Goal: Obtain resource: Obtain resource

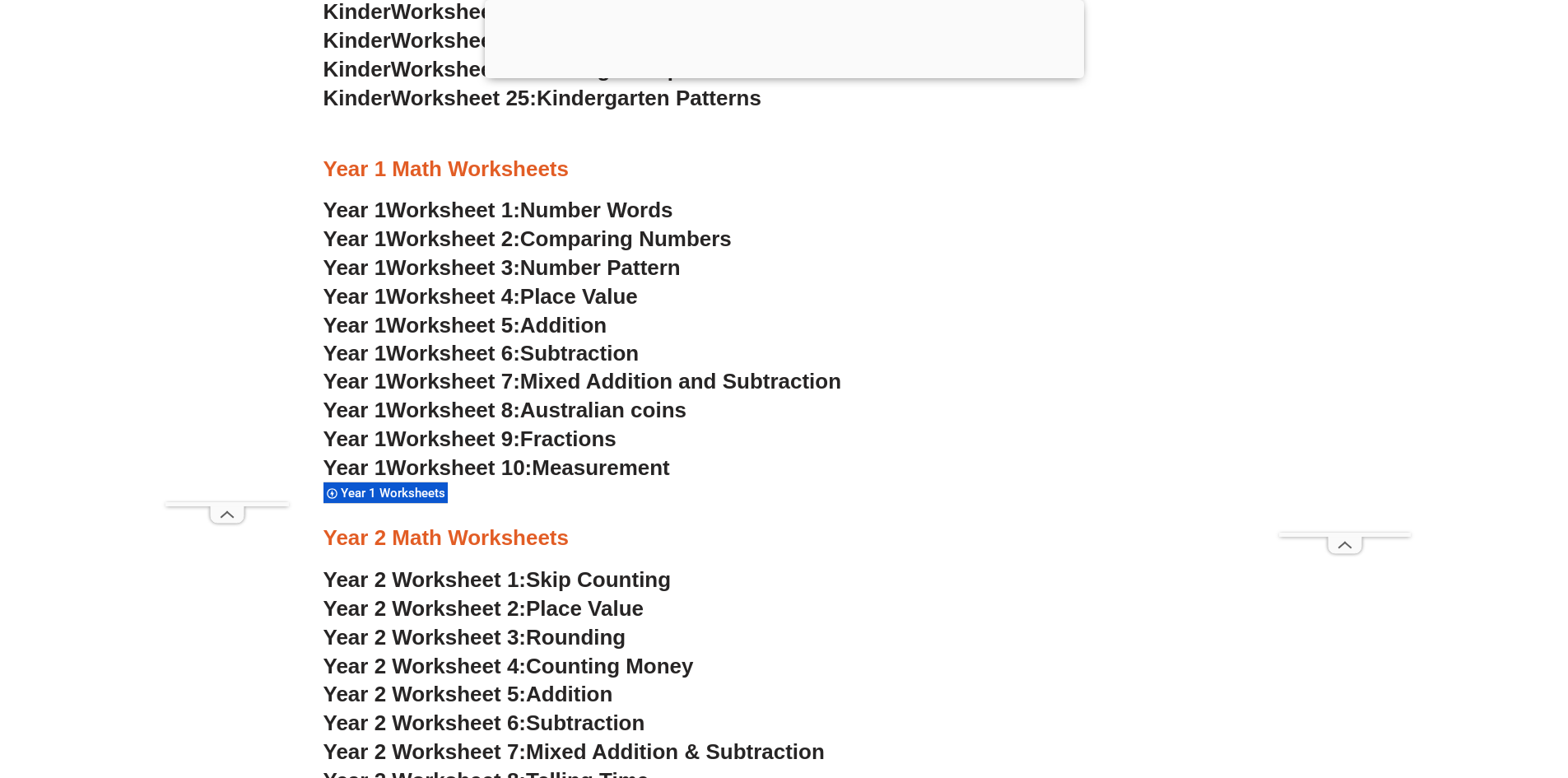
scroll to position [1724, 0]
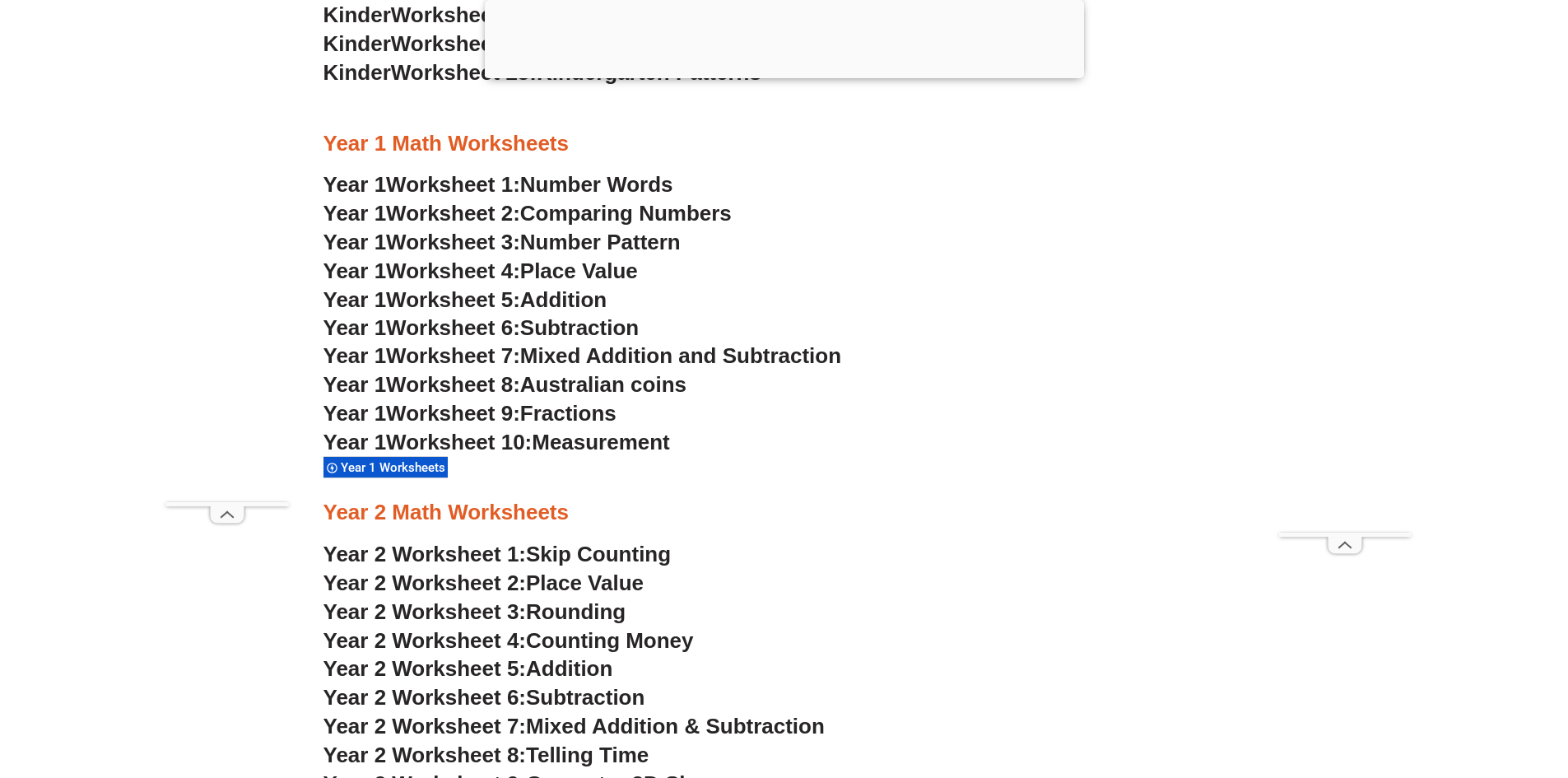
click at [643, 549] on span "Skip Counting" at bounding box center [598, 554] width 145 height 25
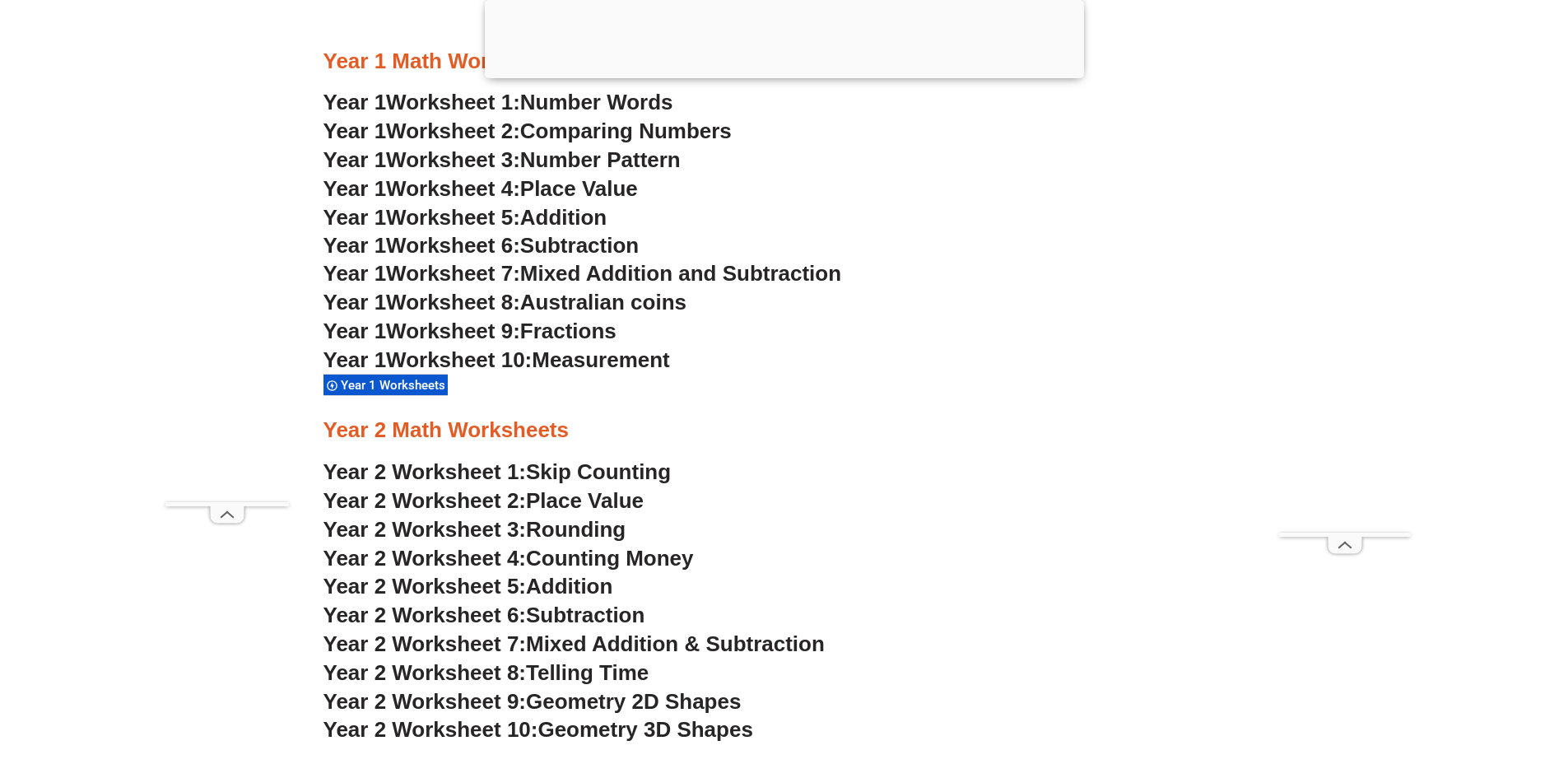
scroll to position [1889, 0]
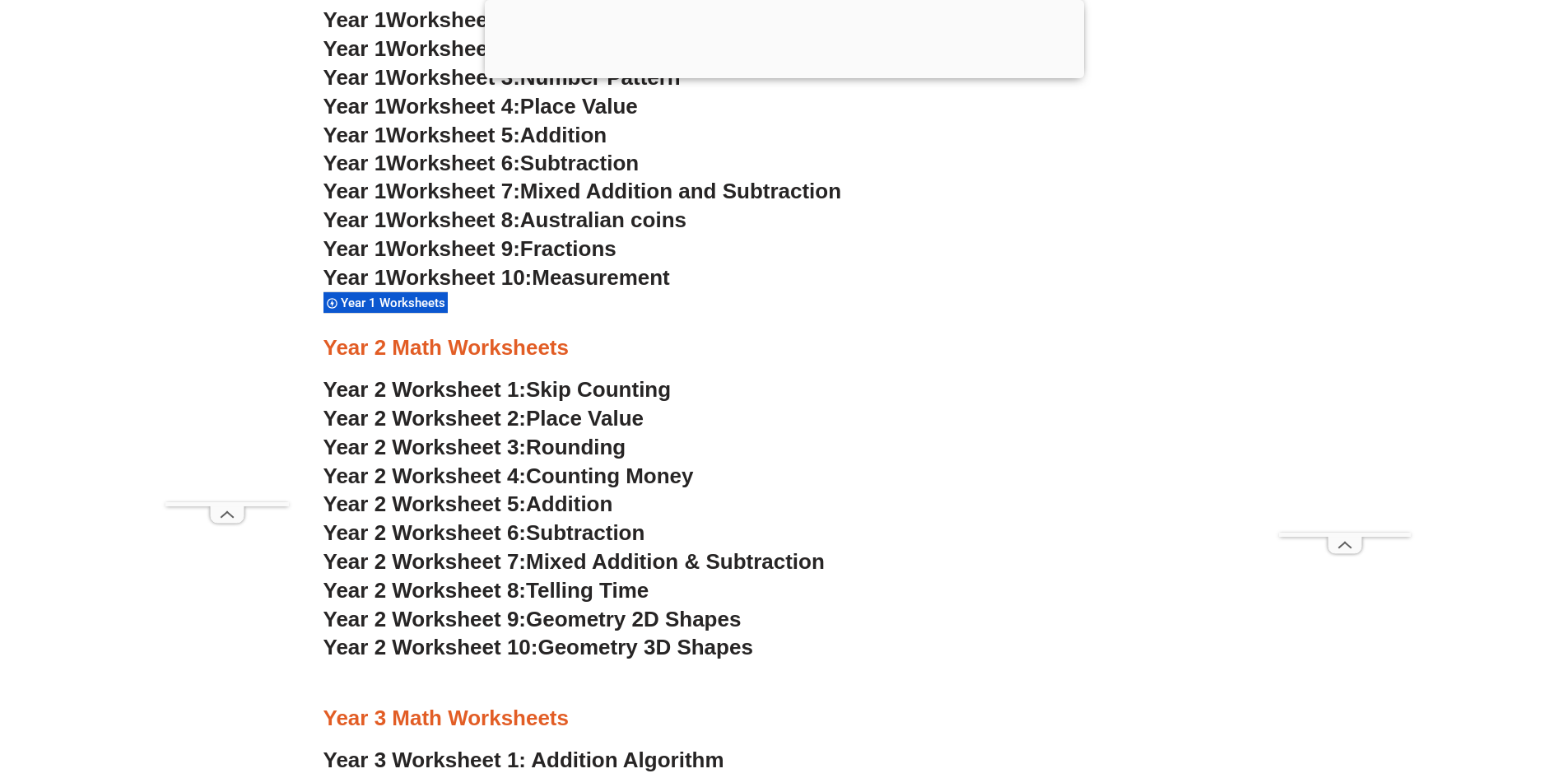
click at [573, 498] on span "Addition" at bounding box center [569, 503] width 87 height 25
click at [571, 534] on span "Subtraction" at bounding box center [585, 532] width 119 height 25
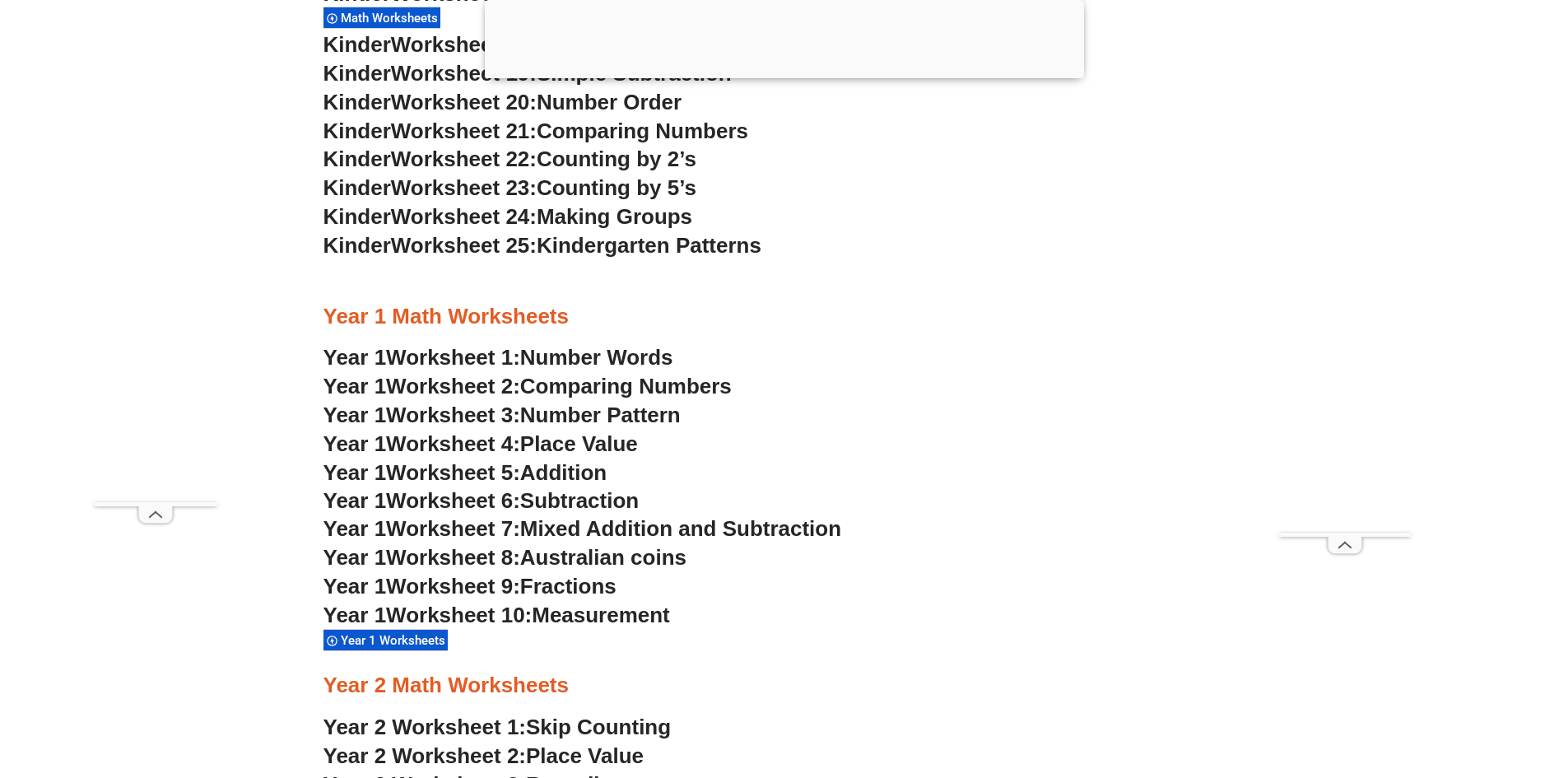
scroll to position [1395, 0]
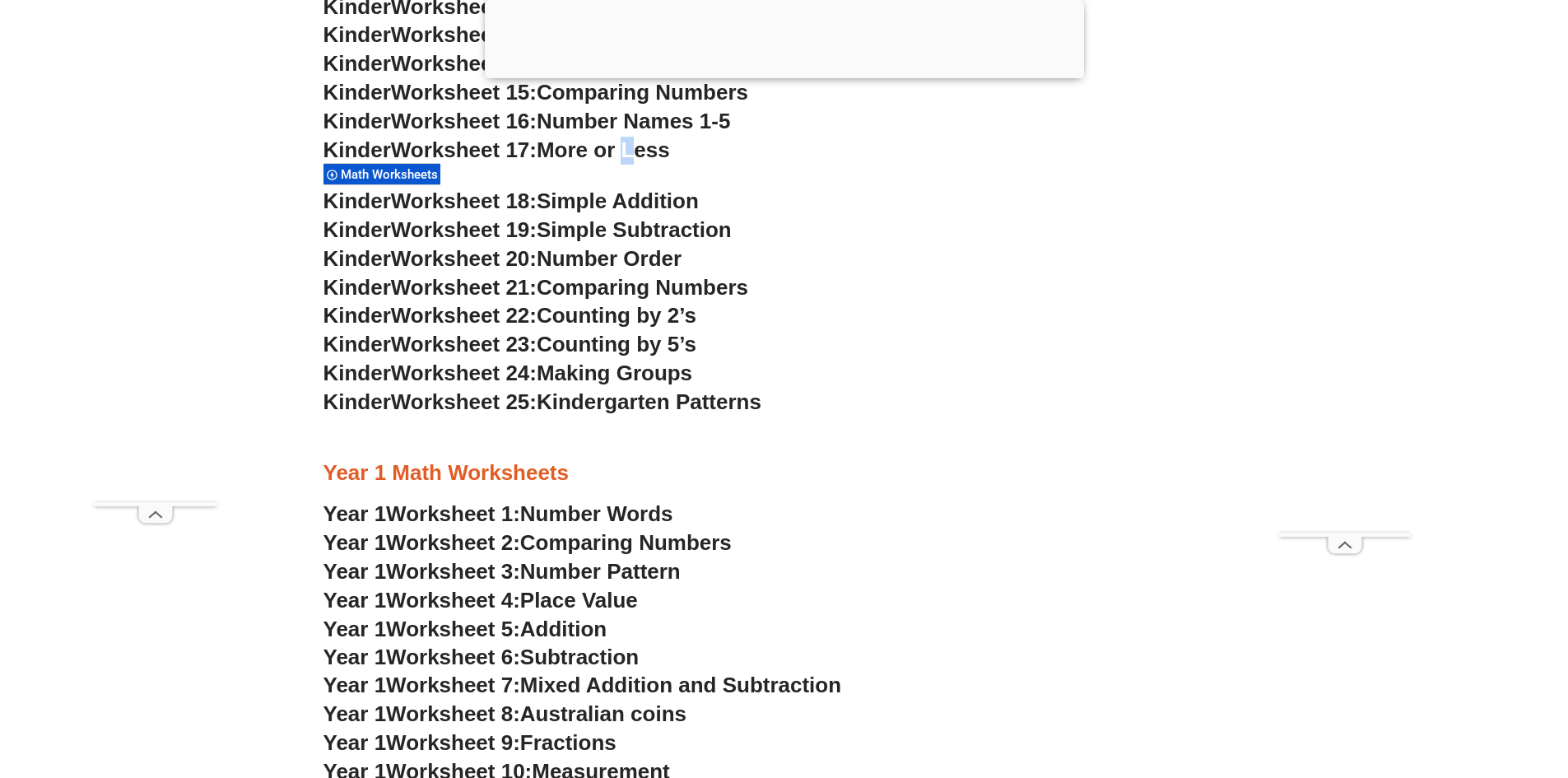
drag, startPoint x: 641, startPoint y: 139, endPoint x: 638, endPoint y: 161, distance: 22.2
click at [638, 160] on span "More or Less" at bounding box center [603, 149] width 133 height 25
click at [638, 161] on span "More or Less" at bounding box center [603, 149] width 133 height 25
click at [349, 149] on span "Kinder" at bounding box center [357, 149] width 67 height 25
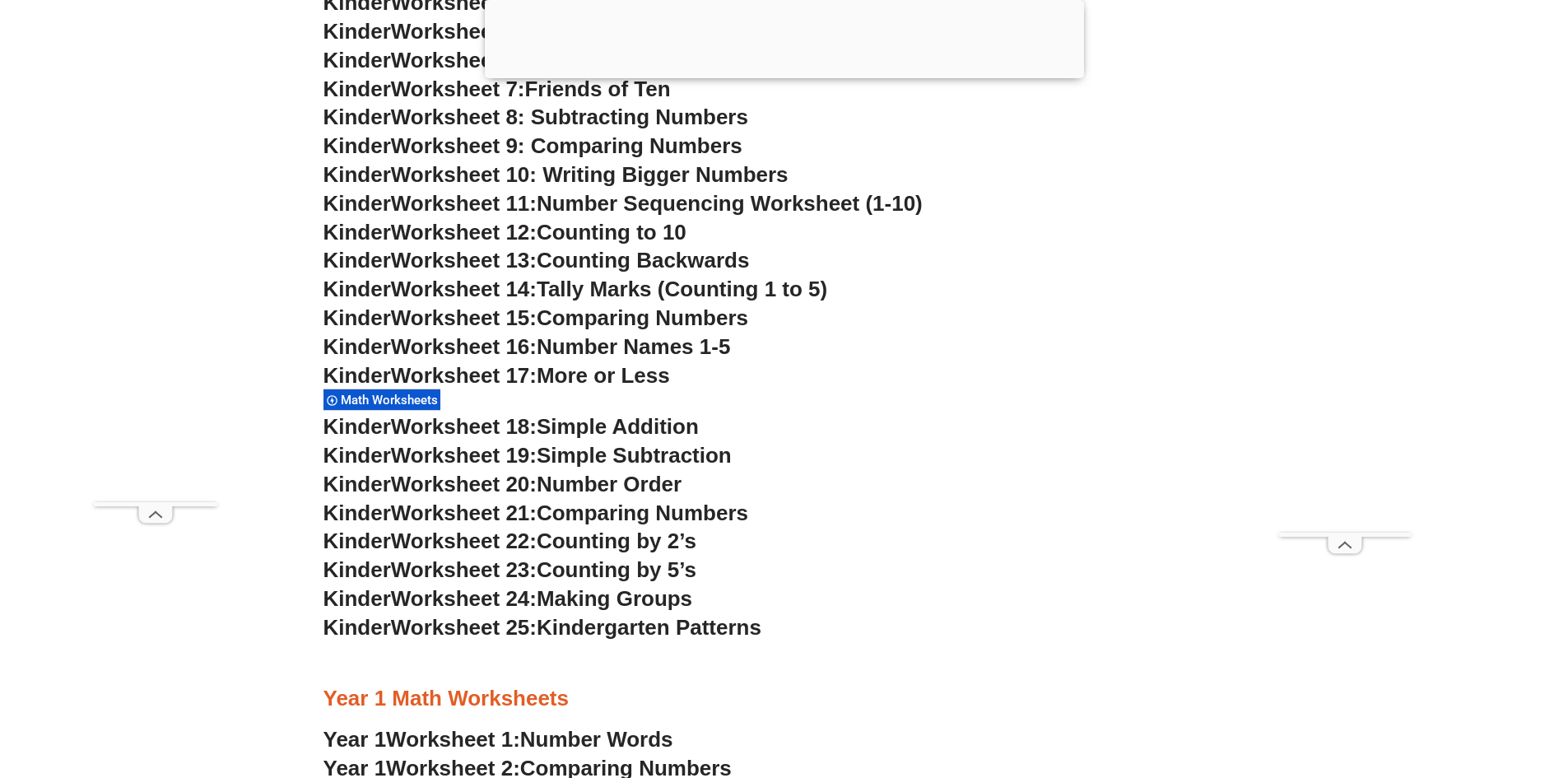
scroll to position [1066, 0]
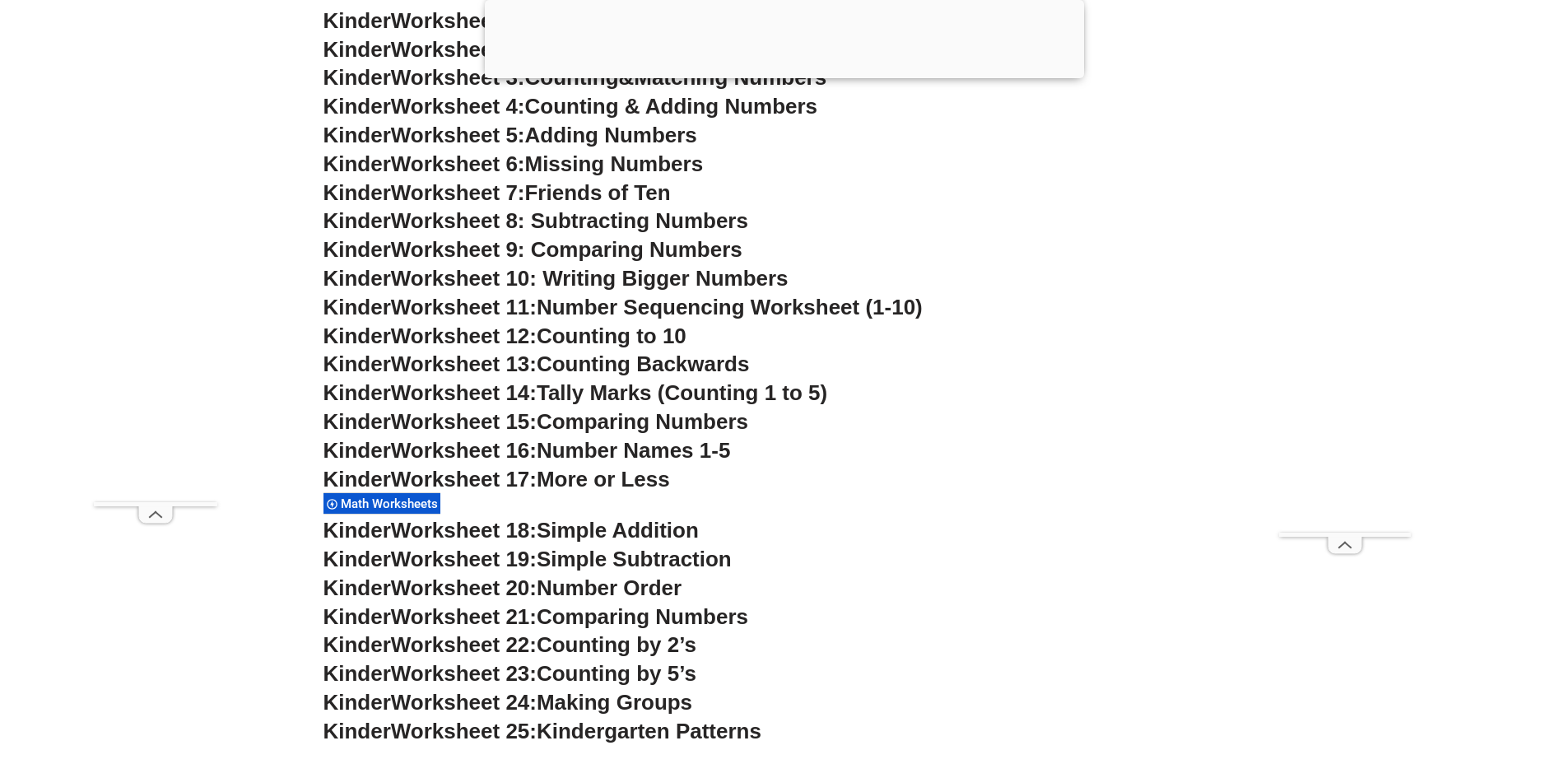
click at [1056, 420] on h3 "Kinder Worksheet 15: Comparing Numbers" at bounding box center [784, 422] width 922 height 28
click at [513, 476] on span "Worksheet 17:" at bounding box center [464, 478] width 146 height 25
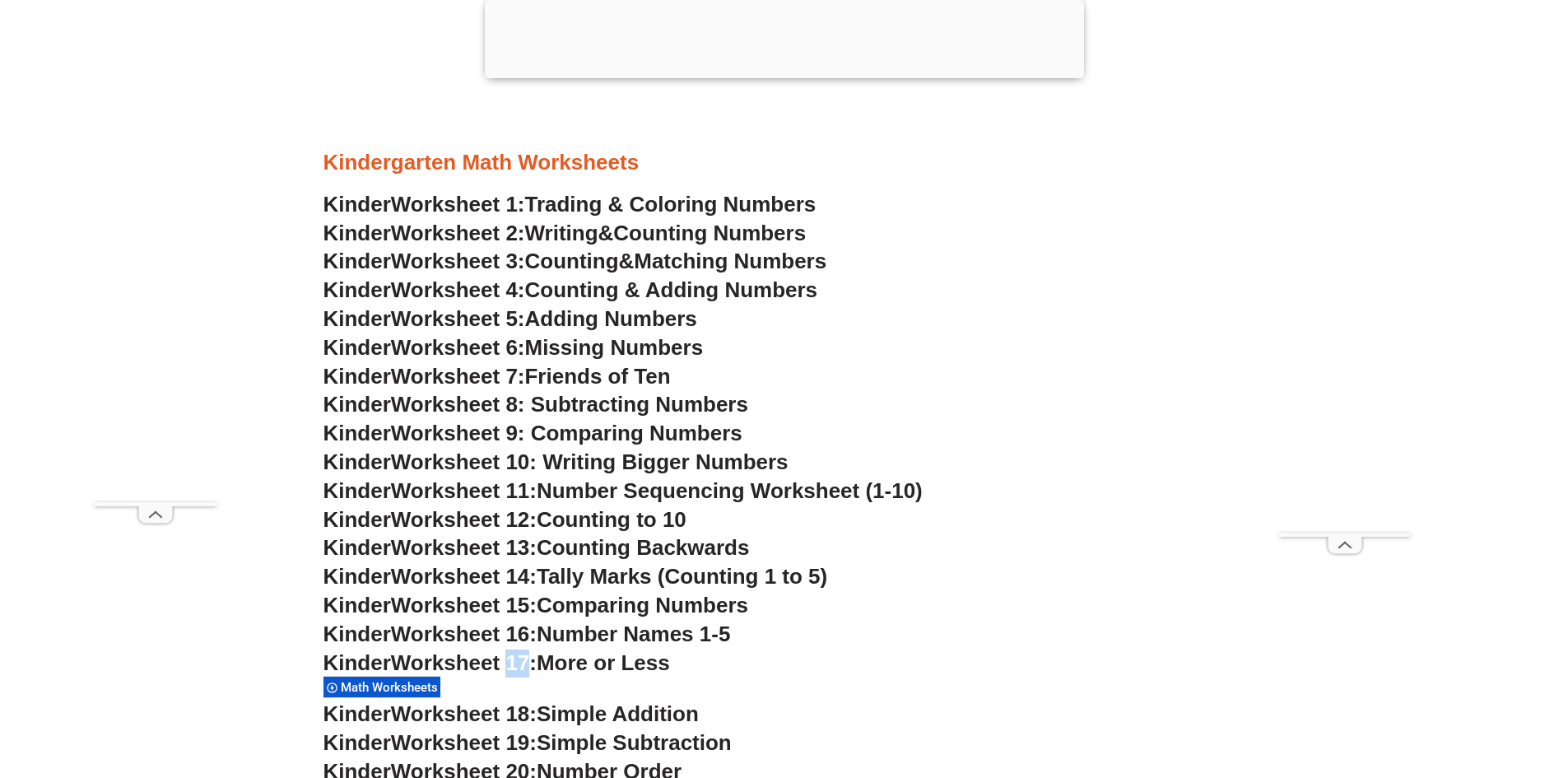
scroll to position [1148, 0]
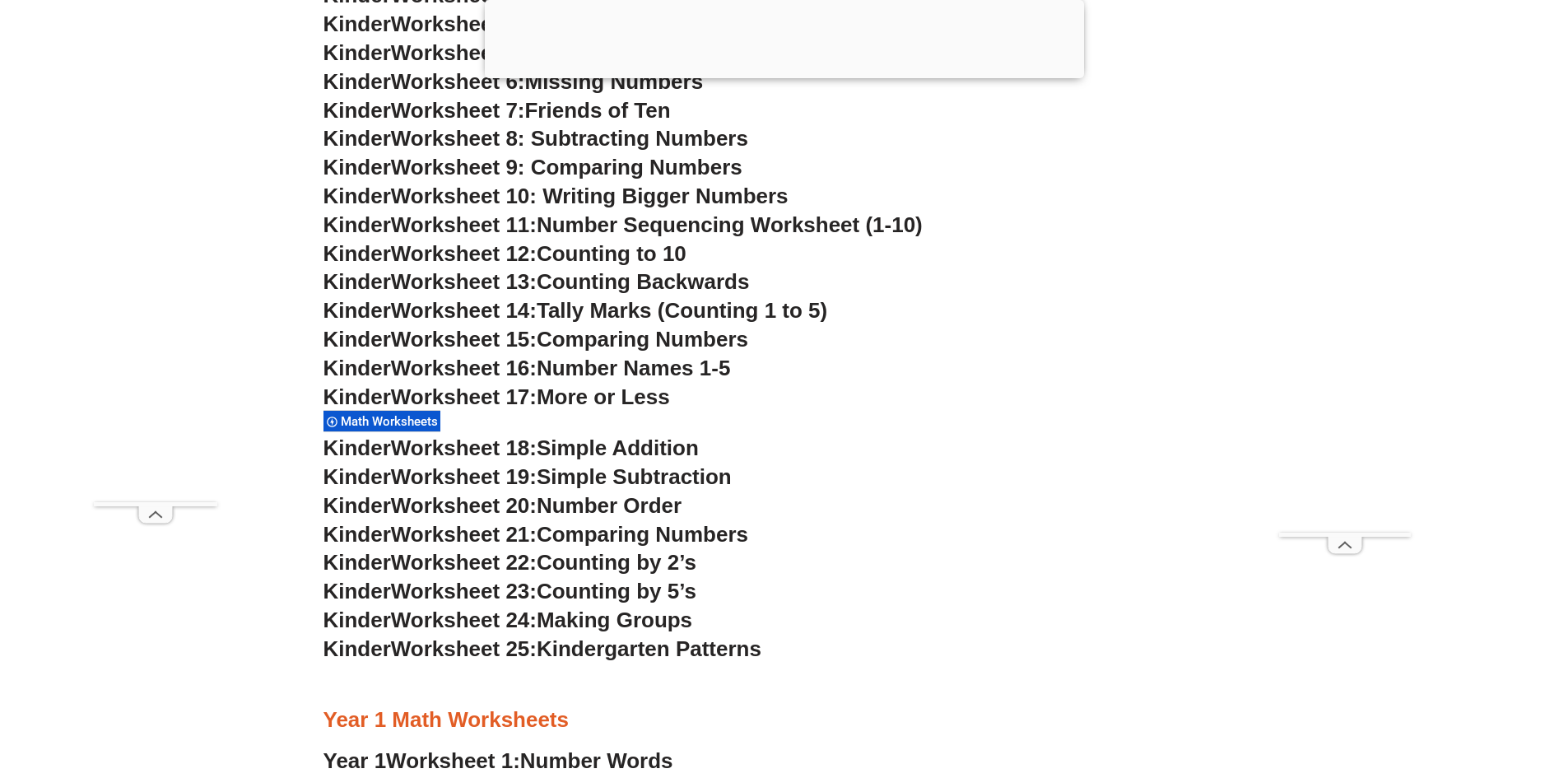
click at [596, 623] on span "Making Groups" at bounding box center [614, 619] width 155 height 25
click at [923, 578] on h3 "Kinder Worksheet 23: Counting by 5’s" at bounding box center [784, 591] width 922 height 28
click at [356, 395] on span "Kinder" at bounding box center [357, 397] width 67 height 25
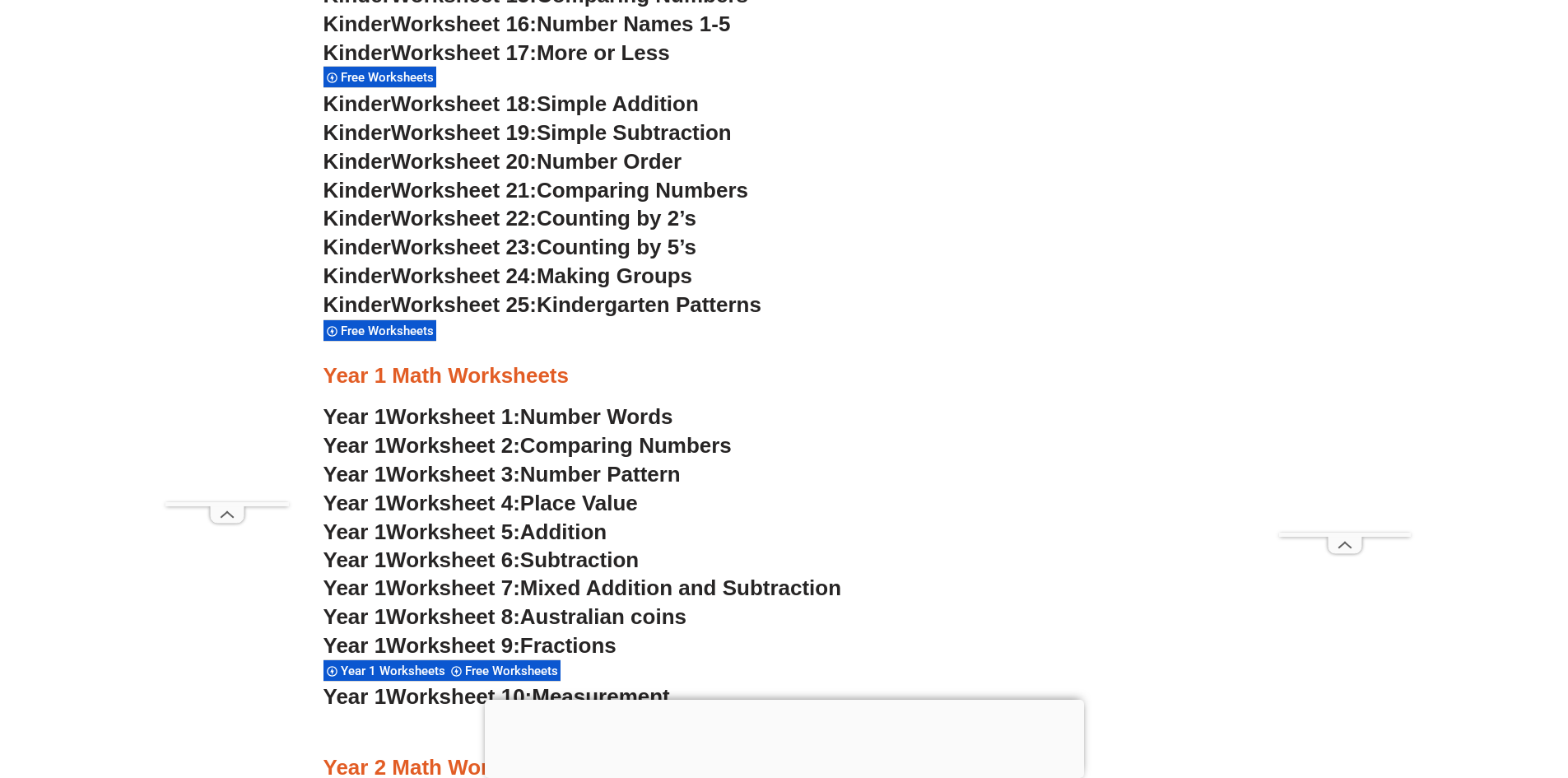
scroll to position [1399, 0]
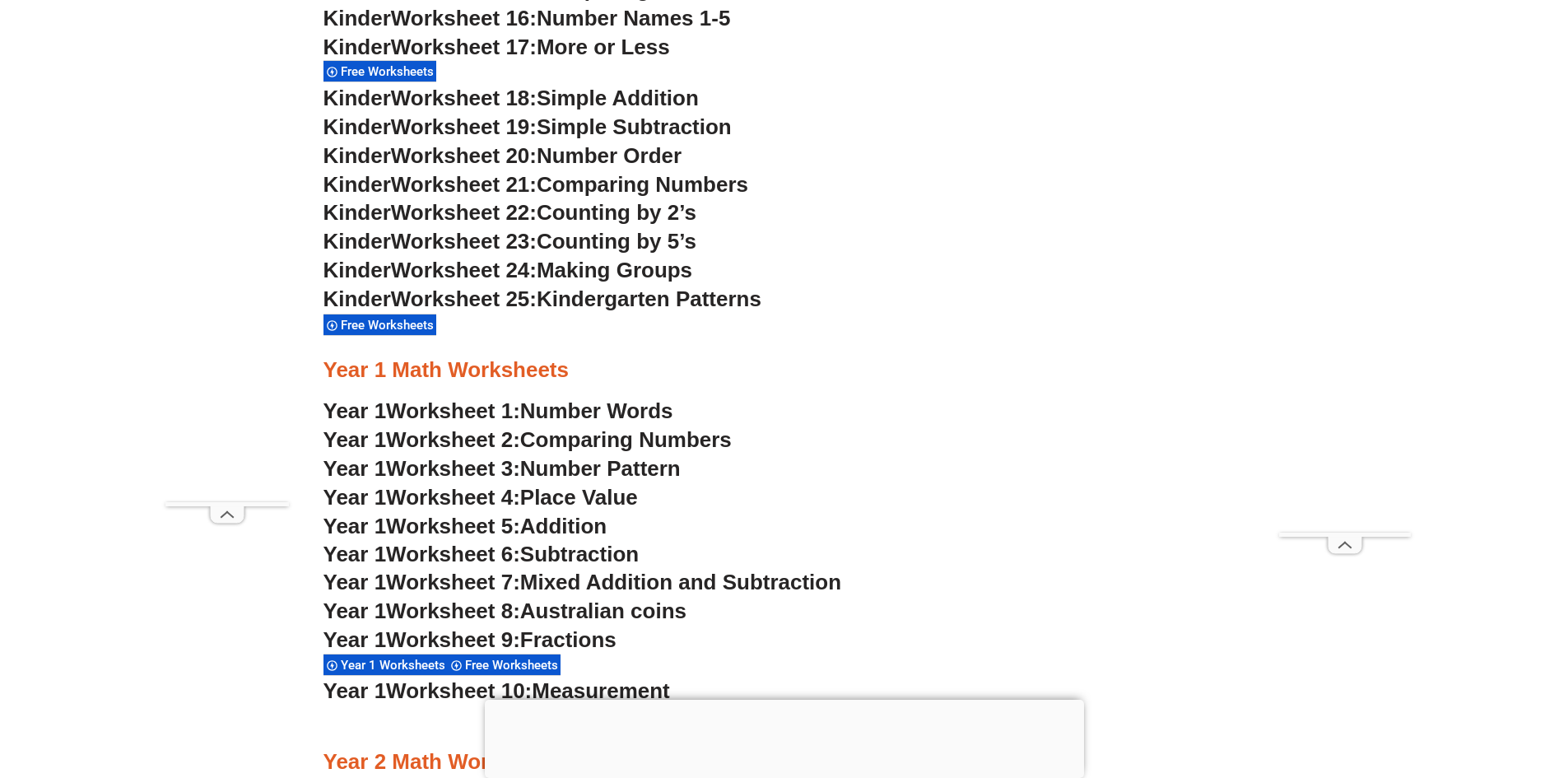
click at [369, 371] on h3 "Year 1 Math Worksheets" at bounding box center [784, 370] width 922 height 28
click at [376, 321] on span "Free Worksheets" at bounding box center [389, 324] width 98 height 14
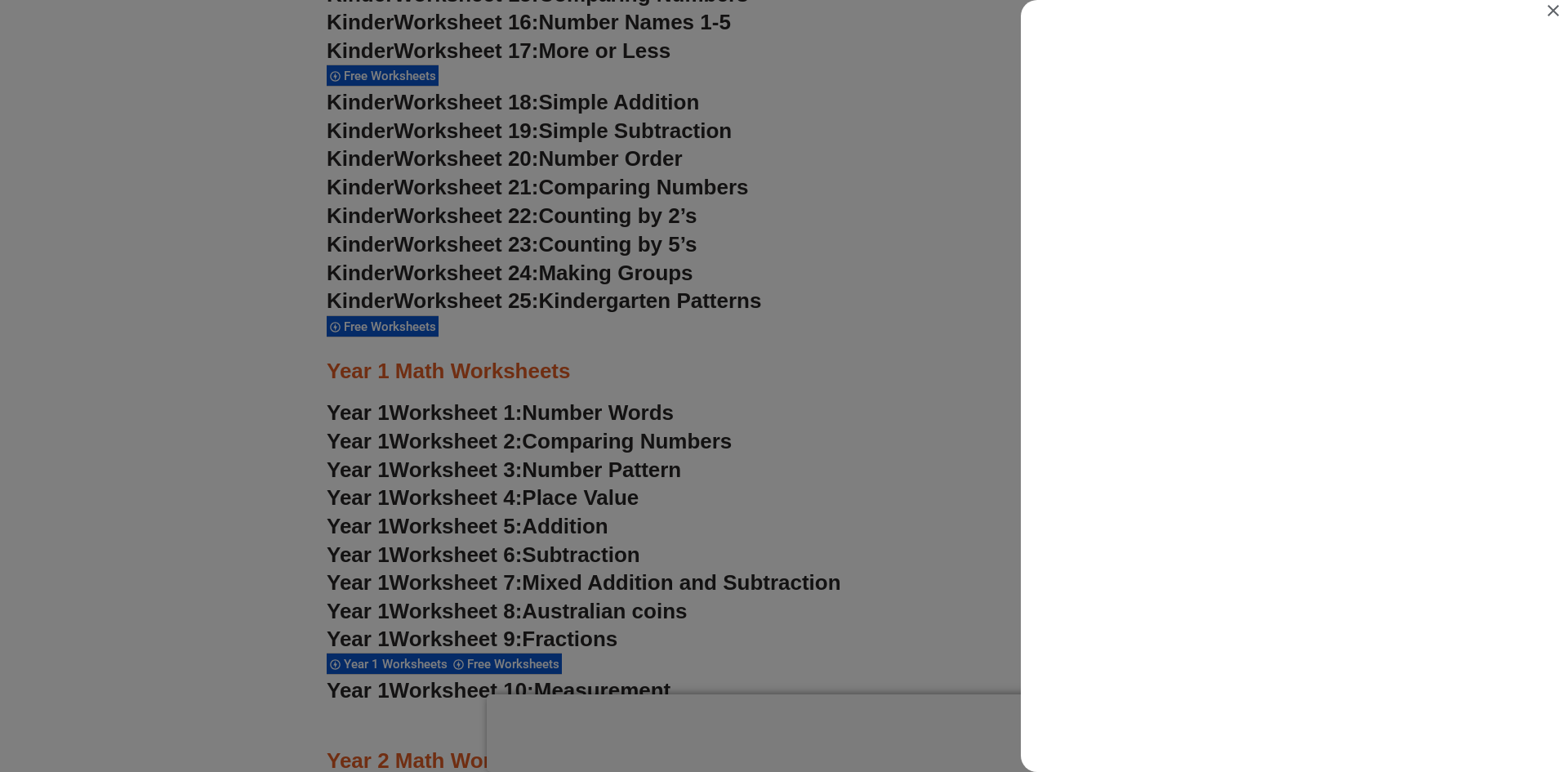
scroll to position [0, 0]
click at [1553, 19] on icon "Close" at bounding box center [1553, 10] width 19 height 19
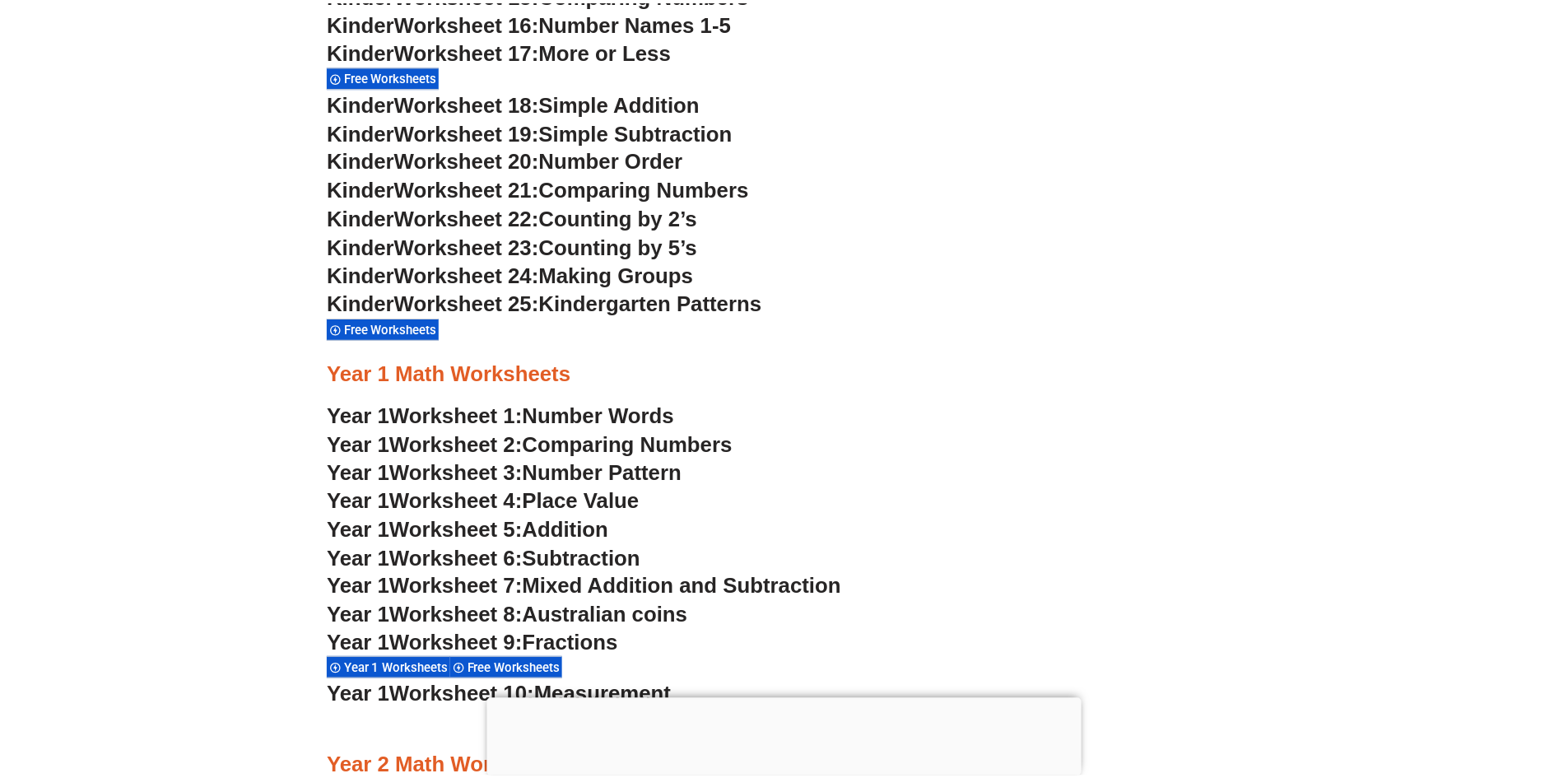
scroll to position [1399, 0]
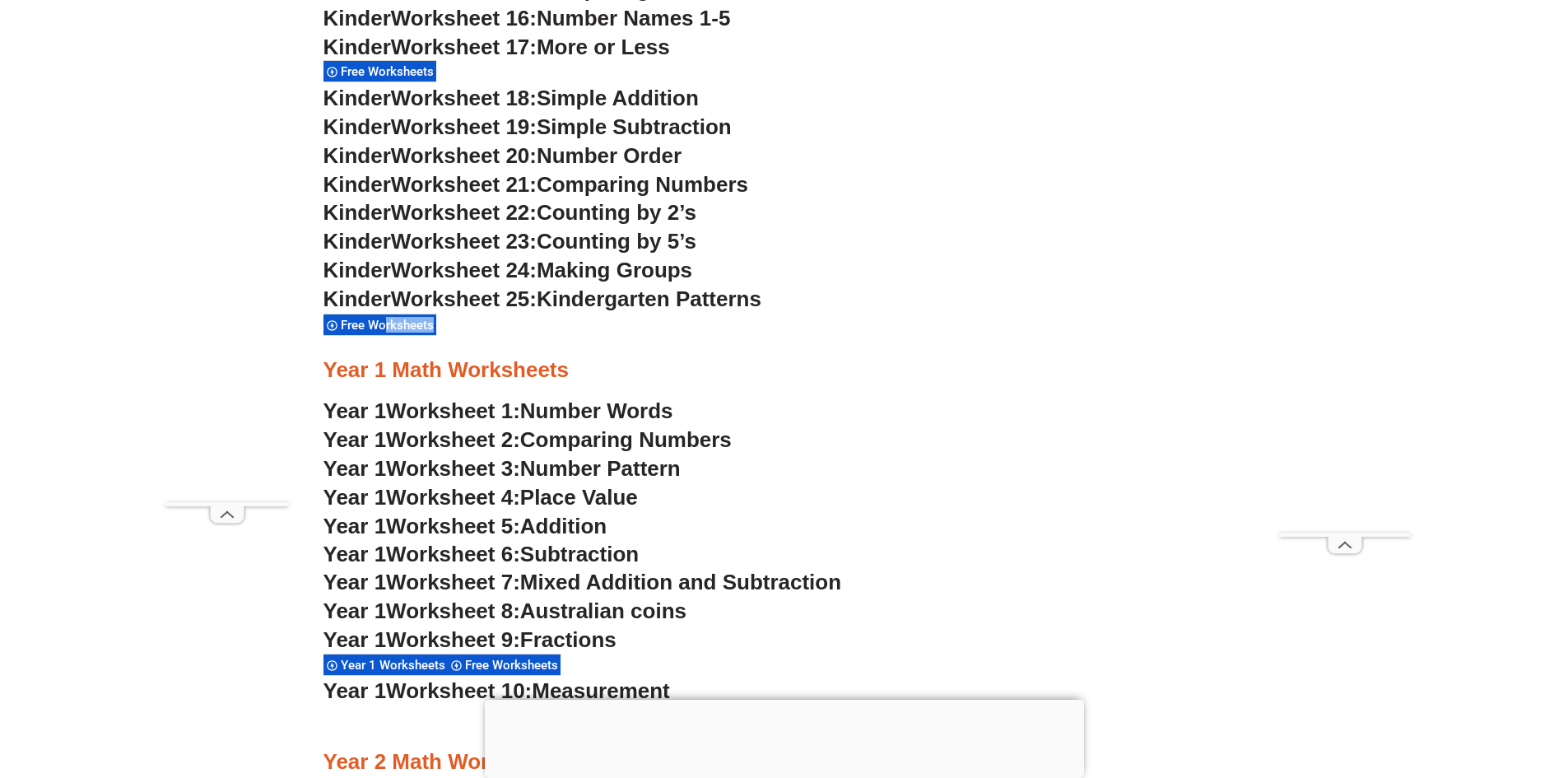
click at [393, 337] on div "Free Worksheets" at bounding box center [784, 335] width 922 height 41
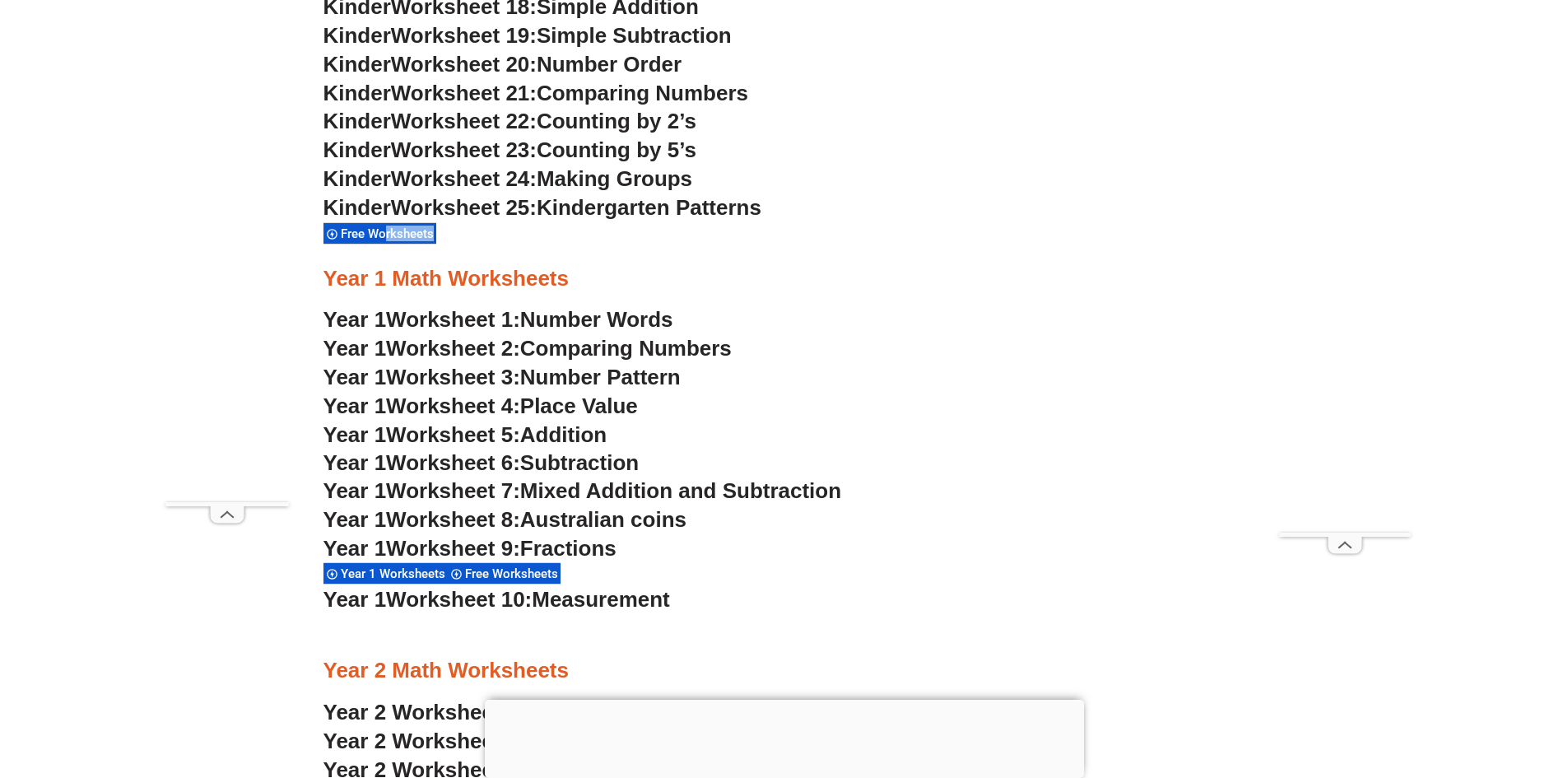
scroll to position [1811, 0]
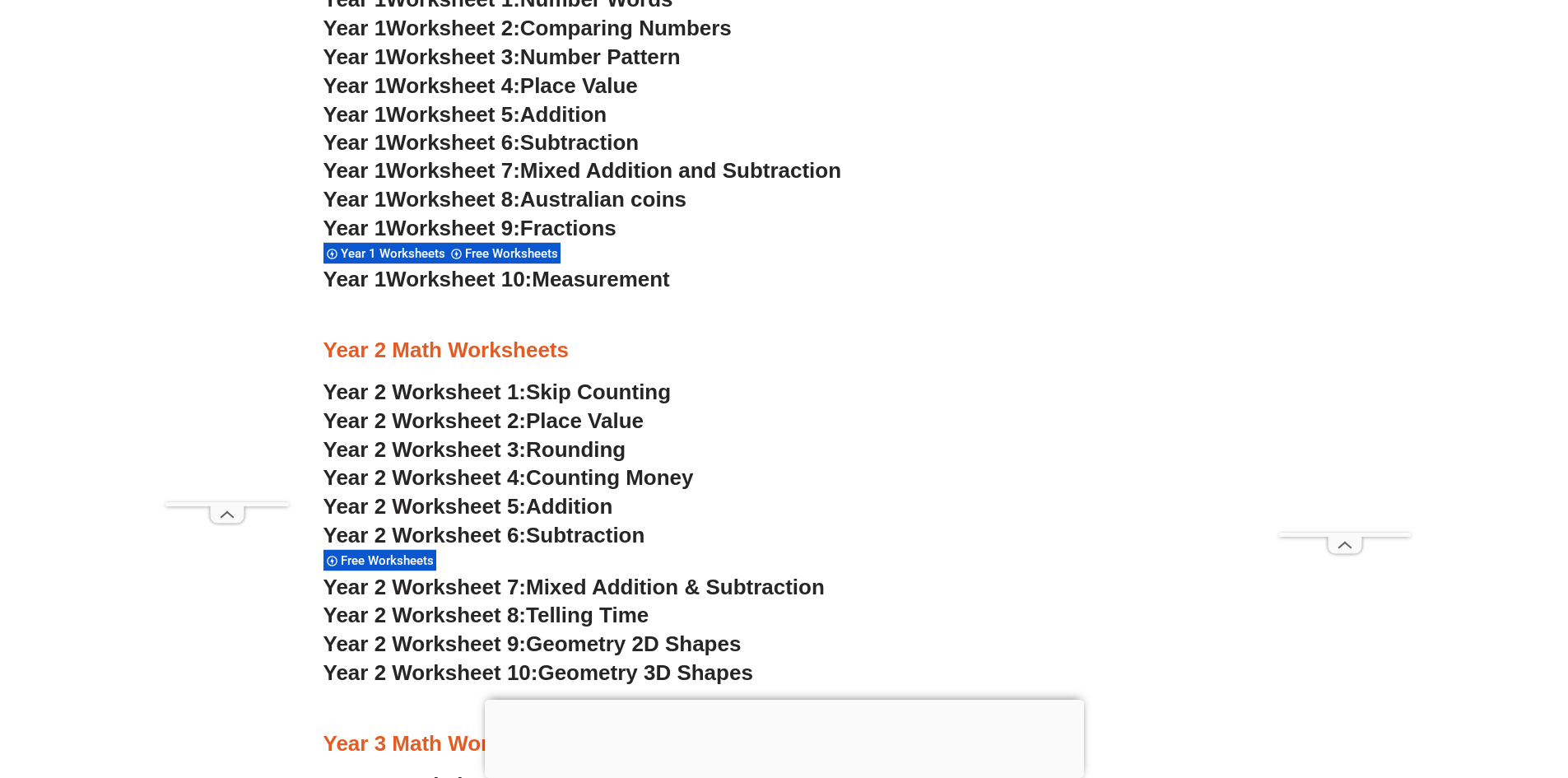
click at [506, 618] on span "Year 2 Worksheet 8:" at bounding box center [425, 614] width 203 height 25
drag, startPoint x: 589, startPoint y: 266, endPoint x: 587, endPoint y: 285, distance: 19.1
click at [589, 269] on h3 "Year 1 Worksheet 10: Measurement" at bounding box center [784, 279] width 922 height 28
click at [594, 283] on span "Measurement" at bounding box center [601, 279] width 138 height 25
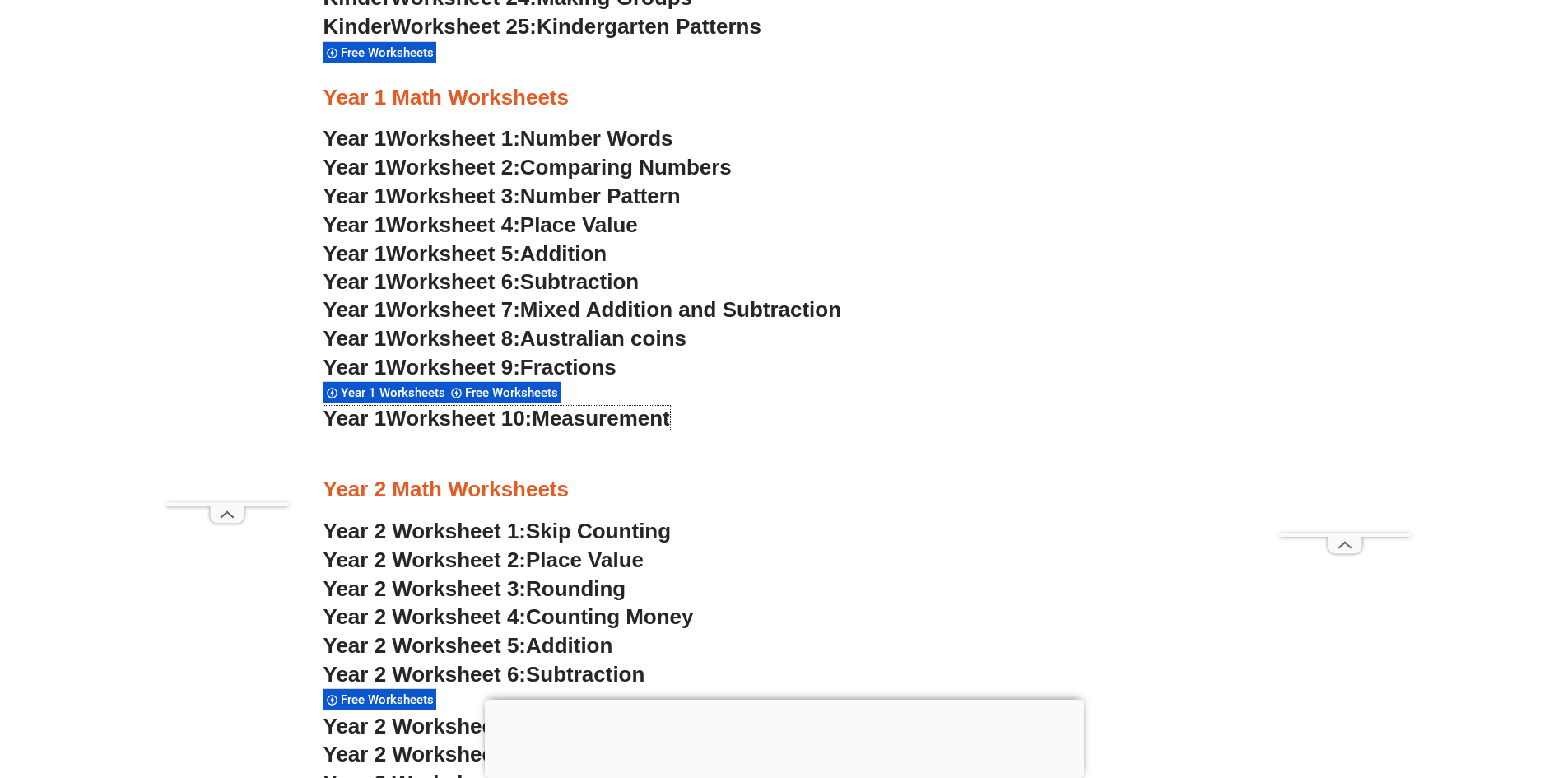
scroll to position [1646, 0]
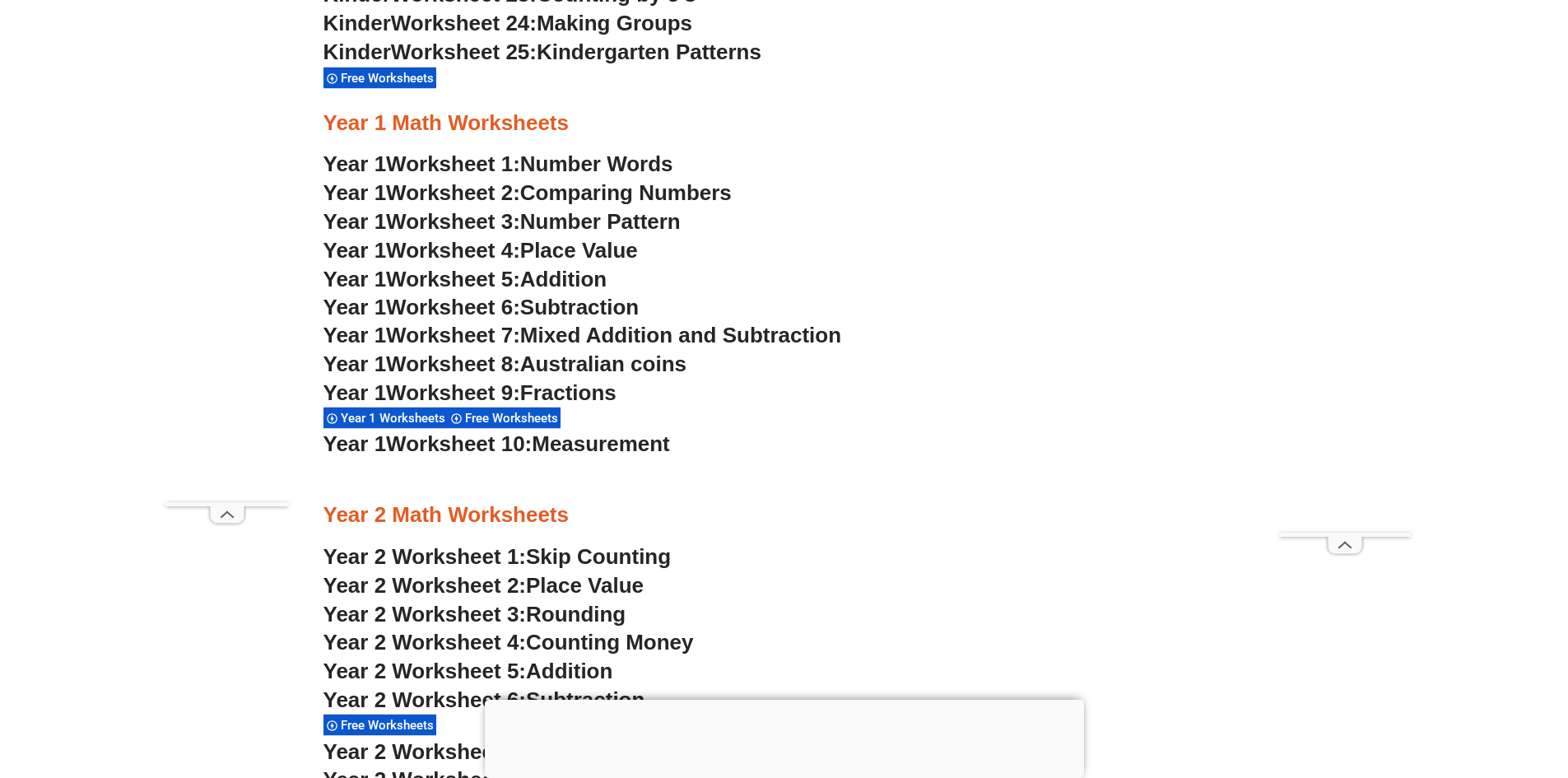
click at [577, 156] on span "Number Words" at bounding box center [596, 163] width 153 height 25
click at [670, 218] on span "Number Pattern" at bounding box center [600, 221] width 161 height 25
click at [494, 252] on span "Worksheet 4:" at bounding box center [453, 250] width 134 height 25
click at [571, 285] on span "Addition" at bounding box center [563, 279] width 87 height 25
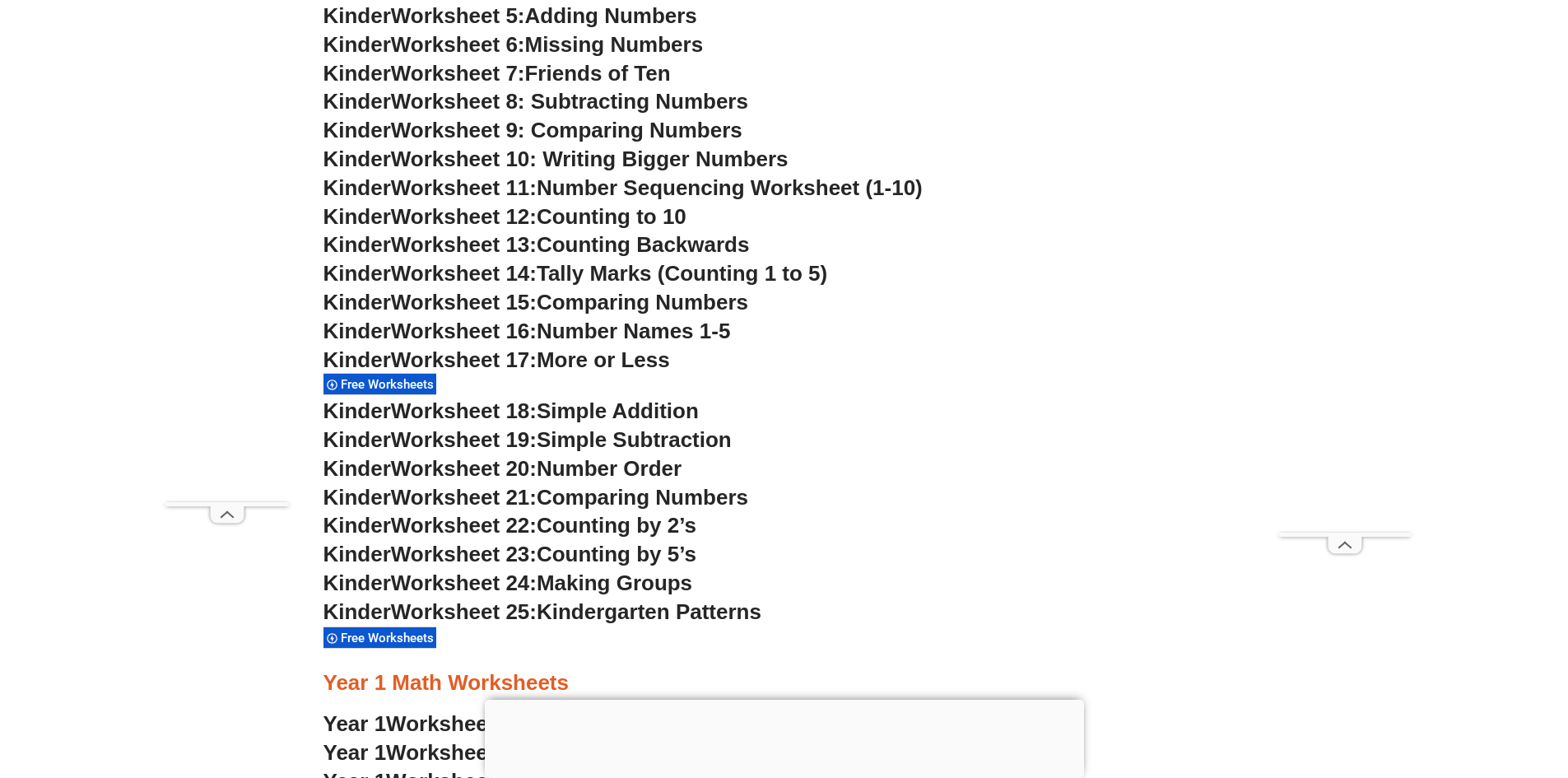
scroll to position [905, 0]
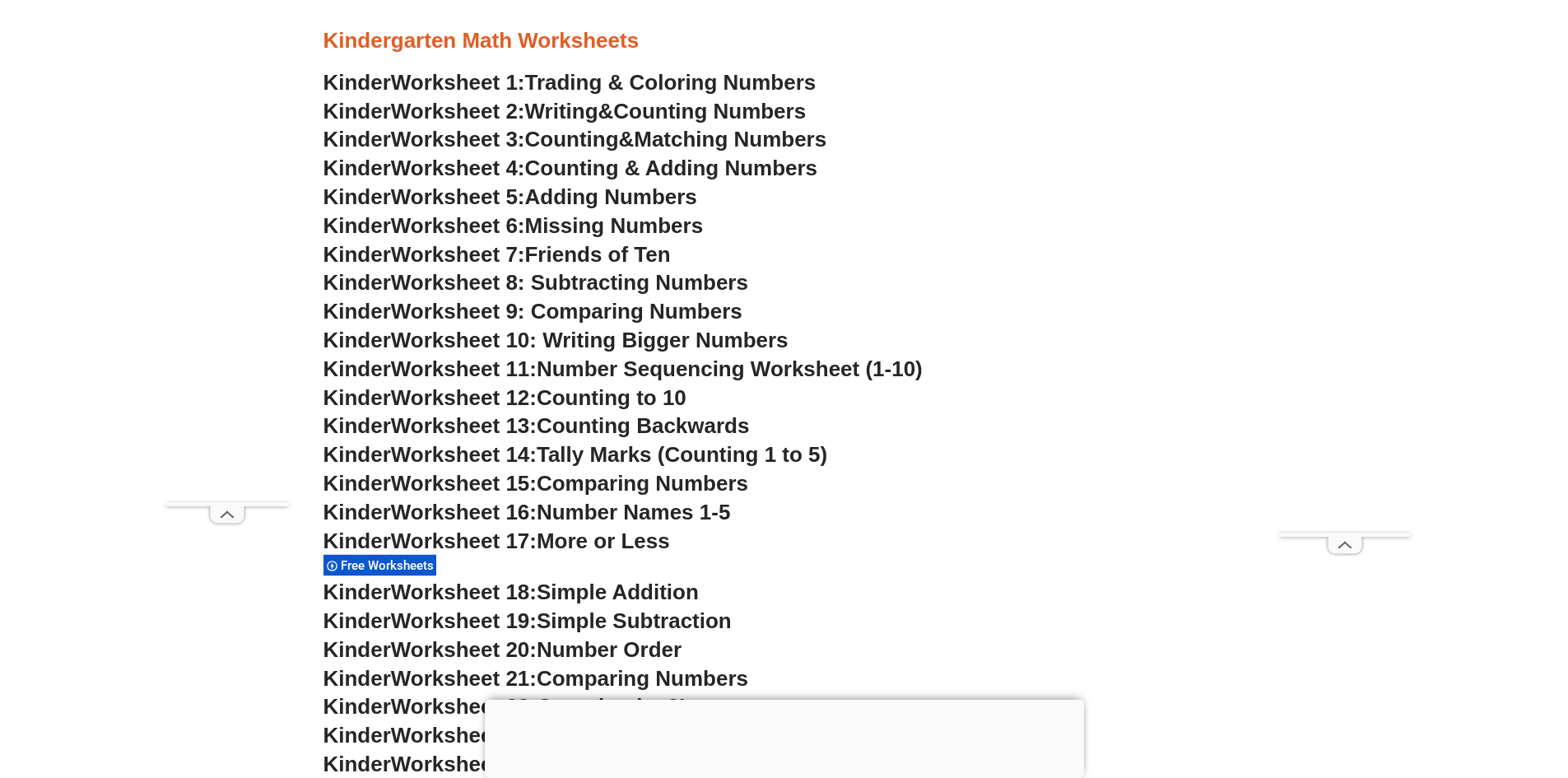
drag, startPoint x: 627, startPoint y: 545, endPoint x: 616, endPoint y: 542, distance: 11.4
click at [623, 544] on span "More or Less" at bounding box center [603, 540] width 133 height 25
click at [516, 550] on span "Worksheet 17:" at bounding box center [464, 540] width 146 height 25
click at [514, 547] on span "Worksheet 17:" at bounding box center [464, 540] width 146 height 25
click at [511, 546] on span "Worksheet 17:" at bounding box center [464, 540] width 146 height 25
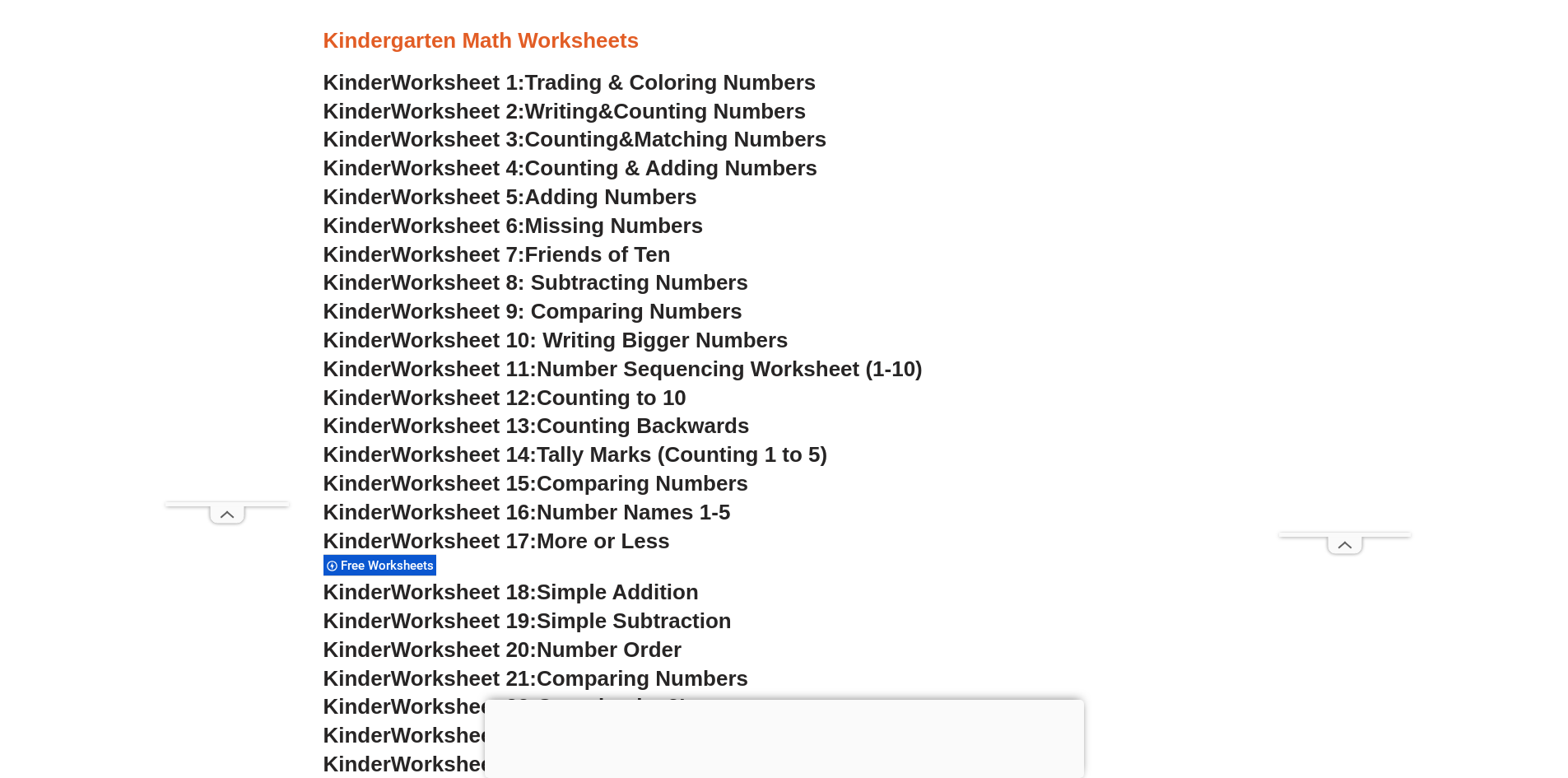
click at [432, 544] on span "Worksheet 17:" at bounding box center [464, 540] width 146 height 25
click at [430, 540] on span "Worksheet 17:" at bounding box center [464, 540] width 146 height 25
click at [429, 540] on span "Worksheet 17:" at bounding box center [464, 540] width 146 height 25
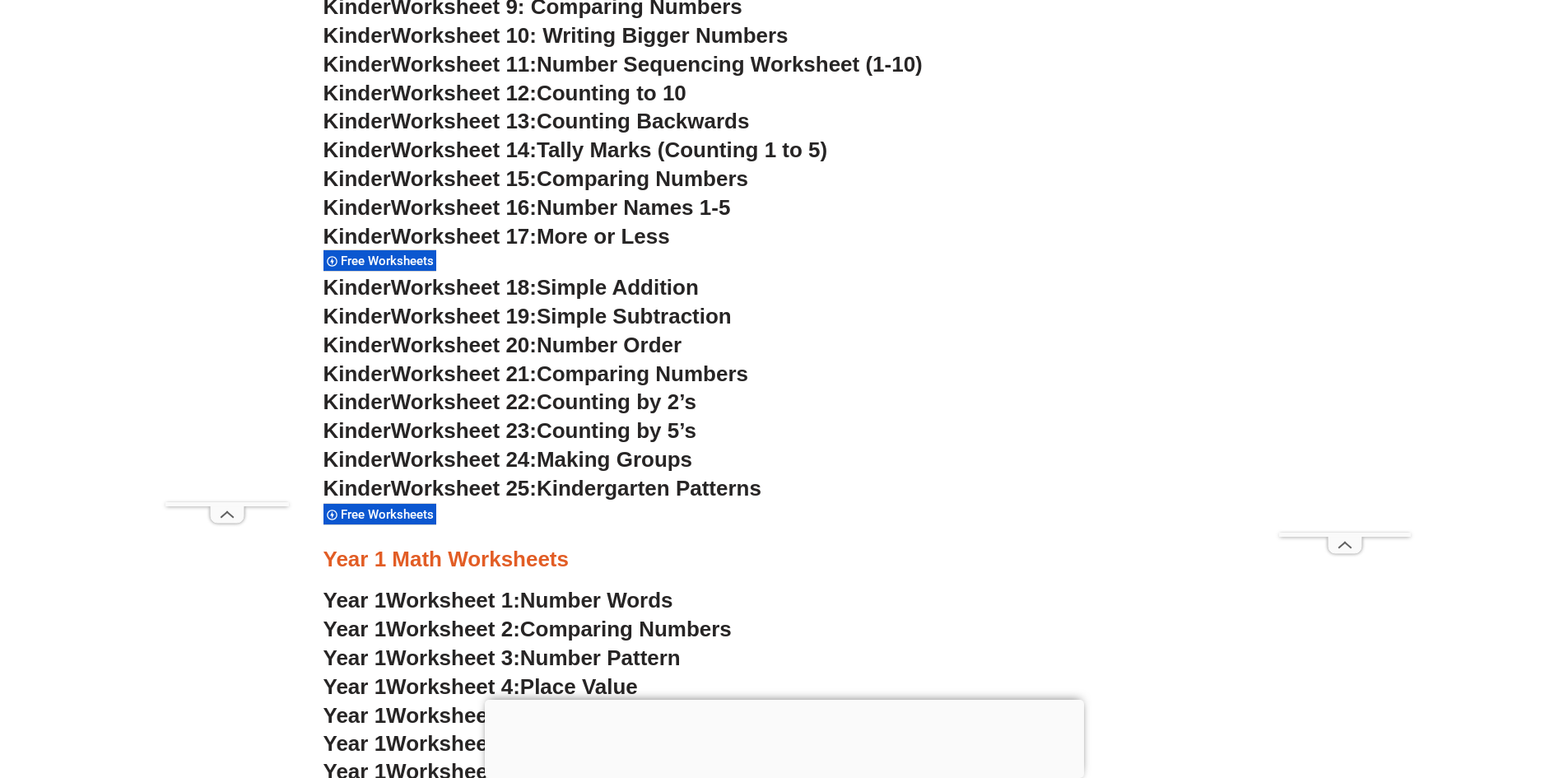
scroll to position [1316, 0]
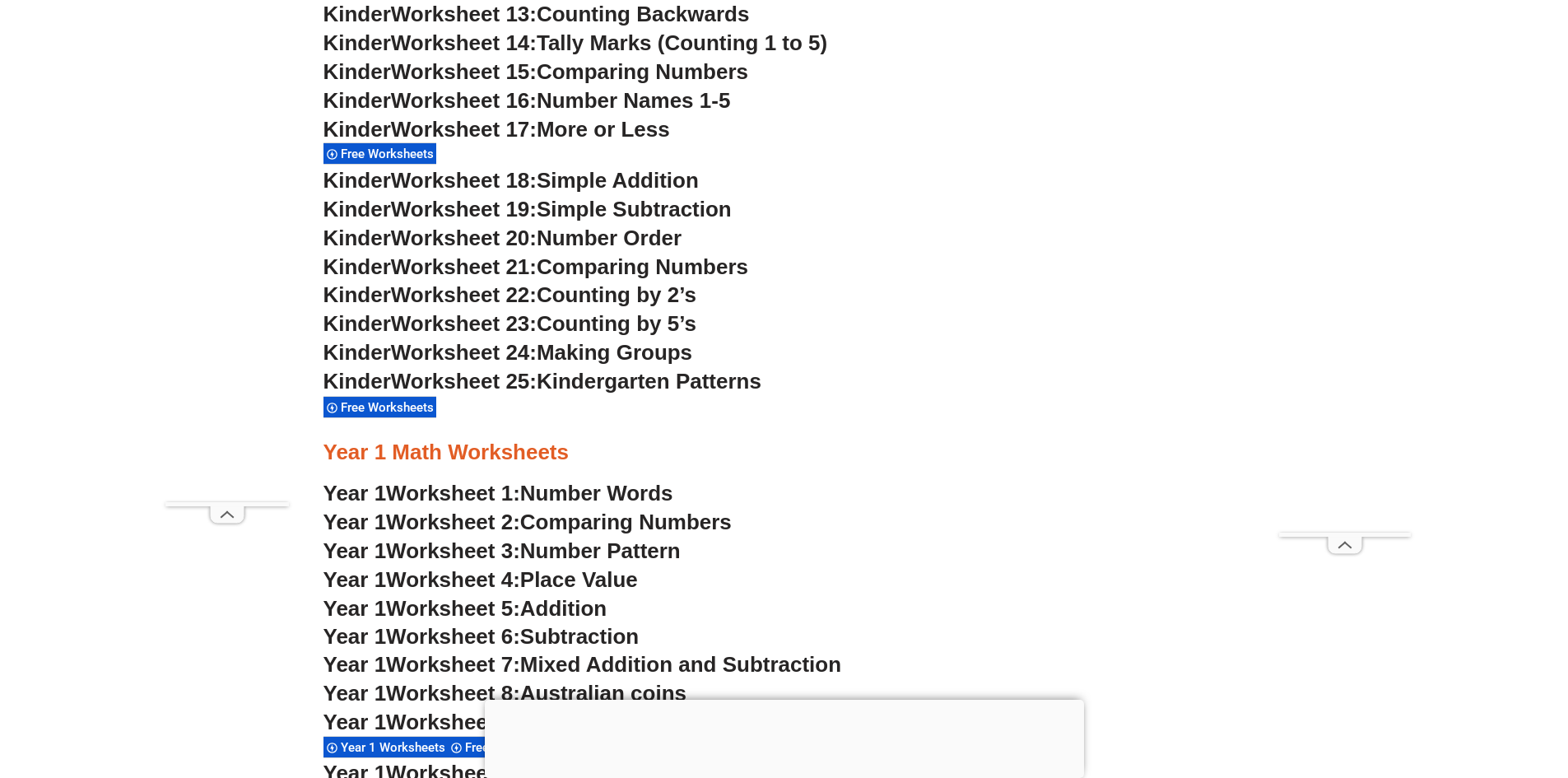
click at [612, 138] on span "More or Less" at bounding box center [603, 129] width 133 height 25
click at [606, 130] on span "More or Less" at bounding box center [603, 129] width 133 height 25
drag, startPoint x: 605, startPoint y: 130, endPoint x: 578, endPoint y: 132, distance: 27.1
click at [599, 127] on span "More or Less" at bounding box center [603, 129] width 133 height 25
click at [455, 130] on span "Worksheet 17:" at bounding box center [464, 129] width 146 height 25
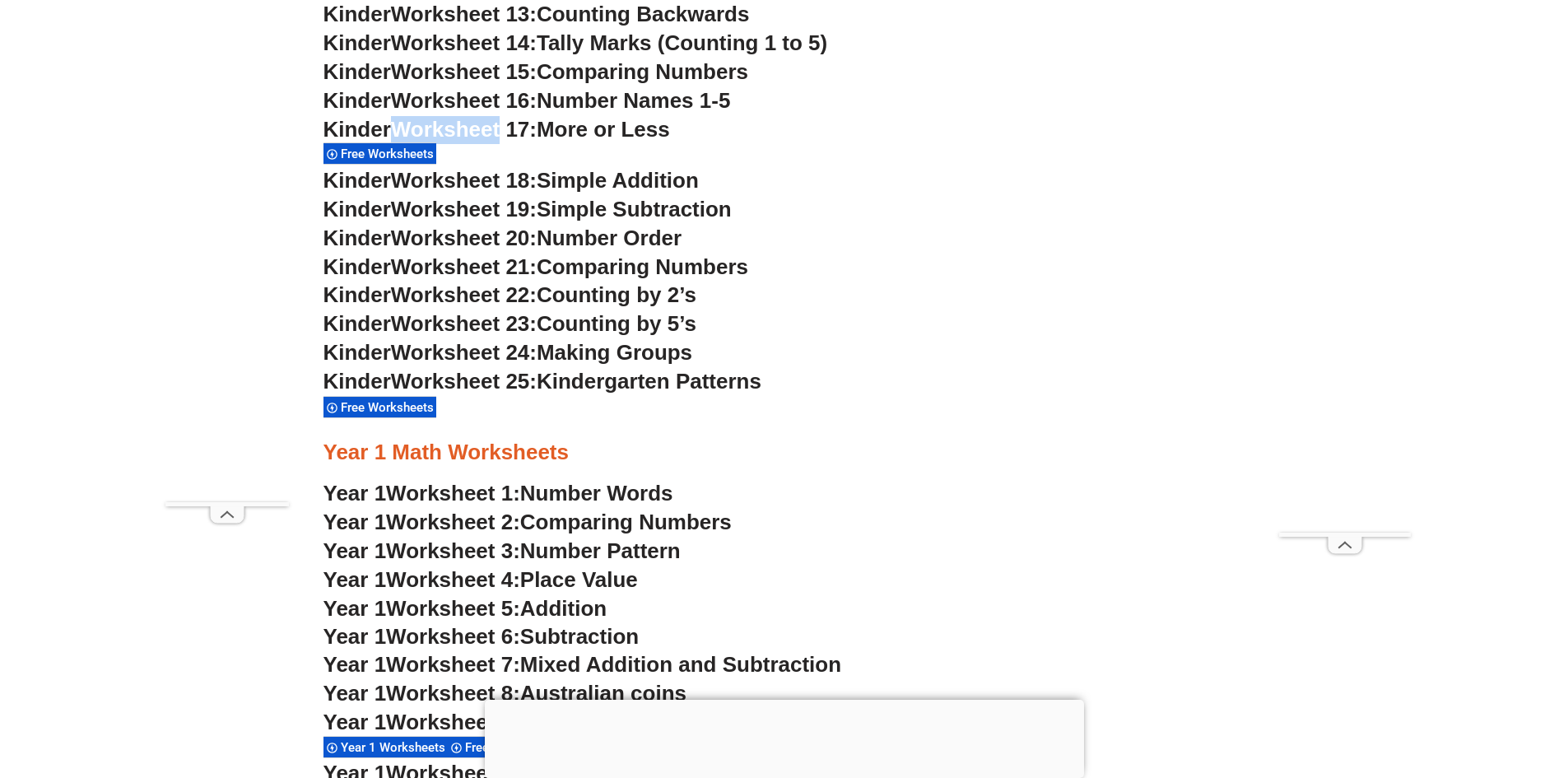
drag, startPoint x: 456, startPoint y: 129, endPoint x: 470, endPoint y: 124, distance: 14.9
click at [462, 126] on span "Worksheet 17:" at bounding box center [464, 129] width 146 height 25
drag, startPoint x: 491, startPoint y: 120, endPoint x: 510, endPoint y: 120, distance: 19.0
click at [492, 120] on span "Worksheet 17:" at bounding box center [464, 129] width 146 height 25
click at [513, 121] on span "Worksheet 17:" at bounding box center [464, 129] width 146 height 25
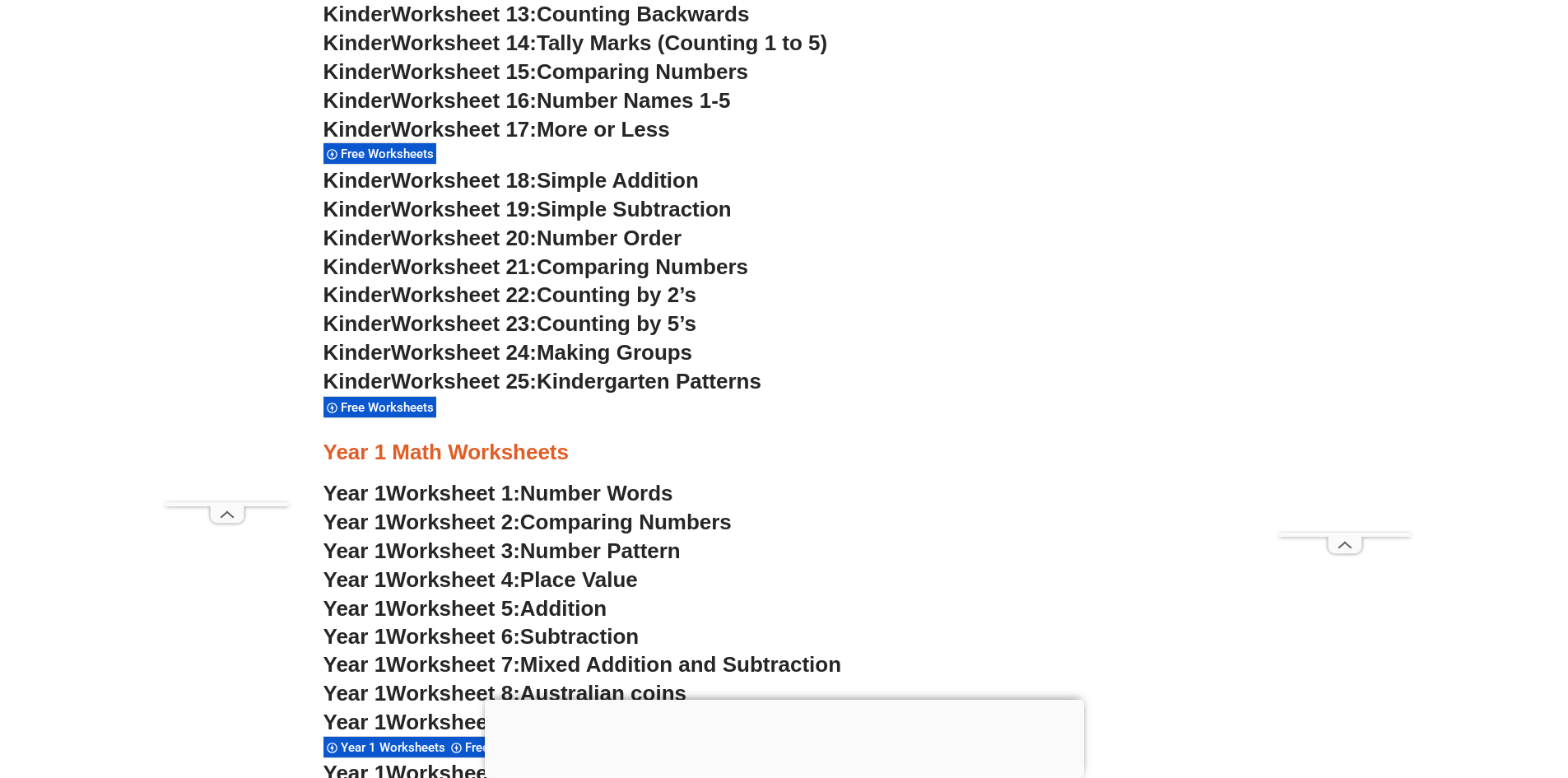
drag, startPoint x: 521, startPoint y: 121, endPoint x: 539, endPoint y: 128, distance: 19.3
click at [522, 123] on span "Worksheet 17:" at bounding box center [464, 129] width 146 height 25
click at [537, 128] on span "Worksheet 17:" at bounding box center [464, 129] width 146 height 25
click at [633, 377] on span "Kindergarten Patterns" at bounding box center [649, 381] width 225 height 25
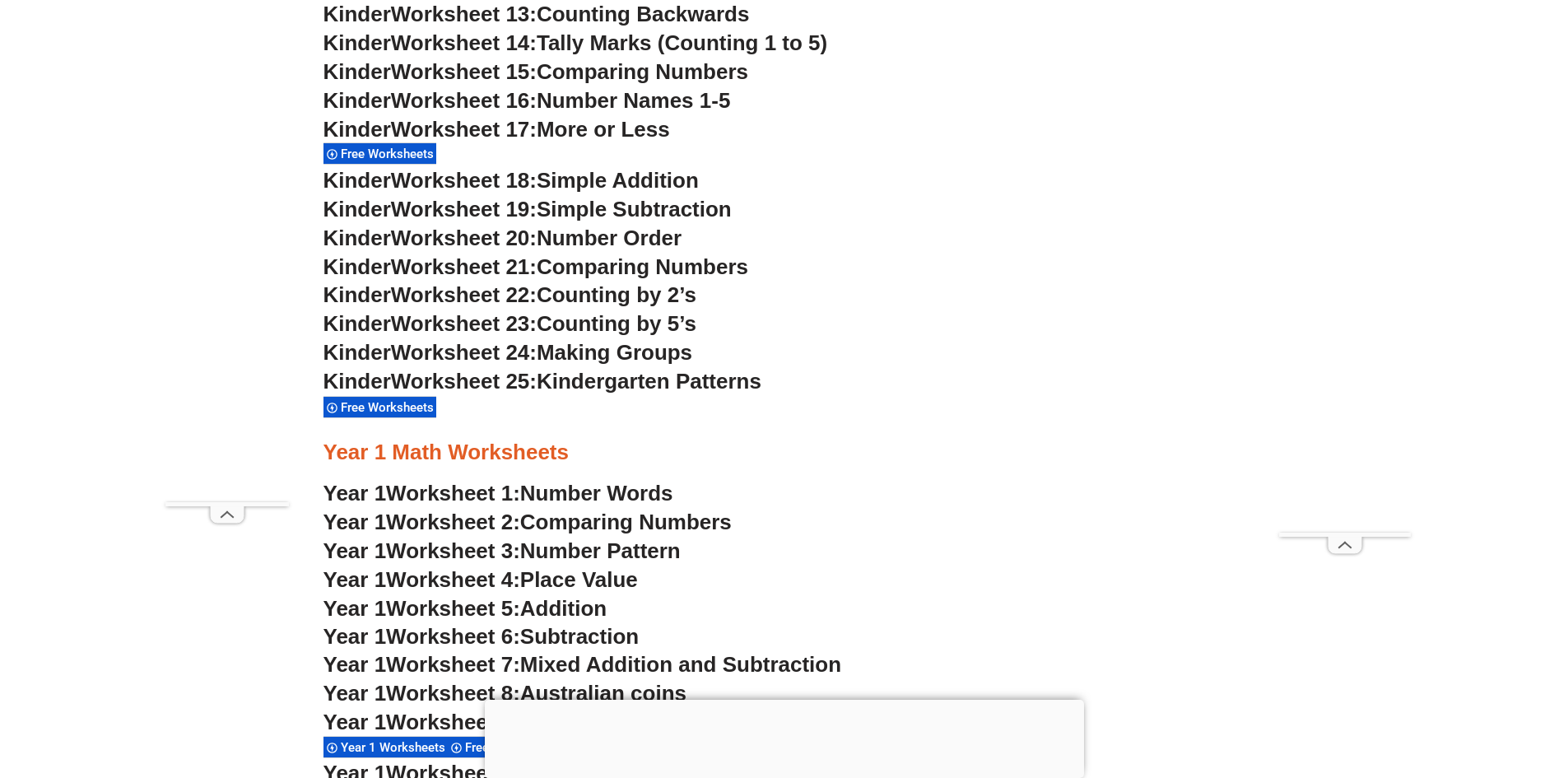
click at [632, 376] on span "Kindergarten Patterns" at bounding box center [649, 381] width 225 height 25
click at [574, 538] on h3 "Year 1 Worksheet 3: Number Pattern" at bounding box center [784, 551] width 922 height 28
click at [574, 536] on h3 "Year 1 Worksheet 2: Comparing Numbers" at bounding box center [784, 522] width 922 height 28
